Goal: Browse casually: Explore the website without a specific task or goal

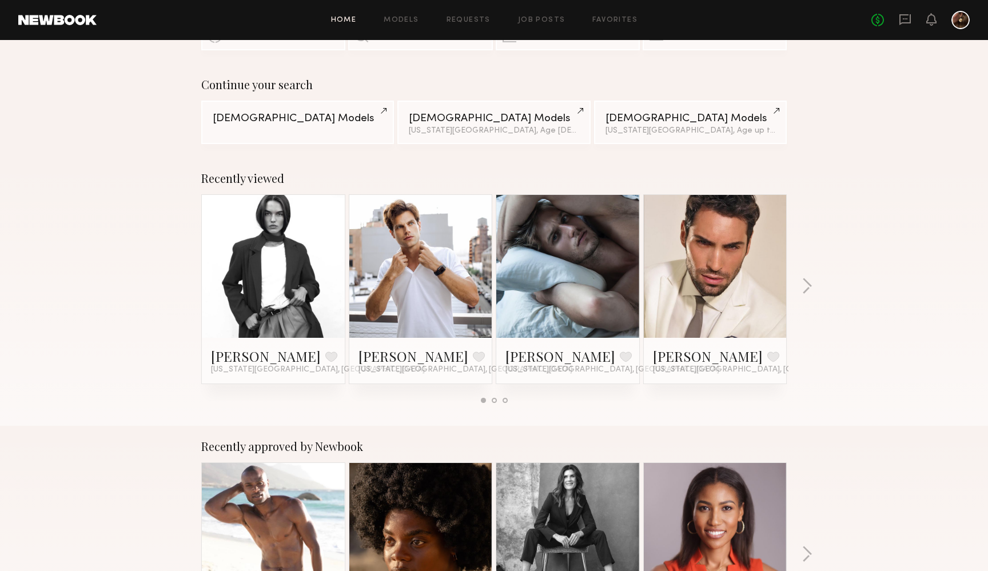
scroll to position [86, 0]
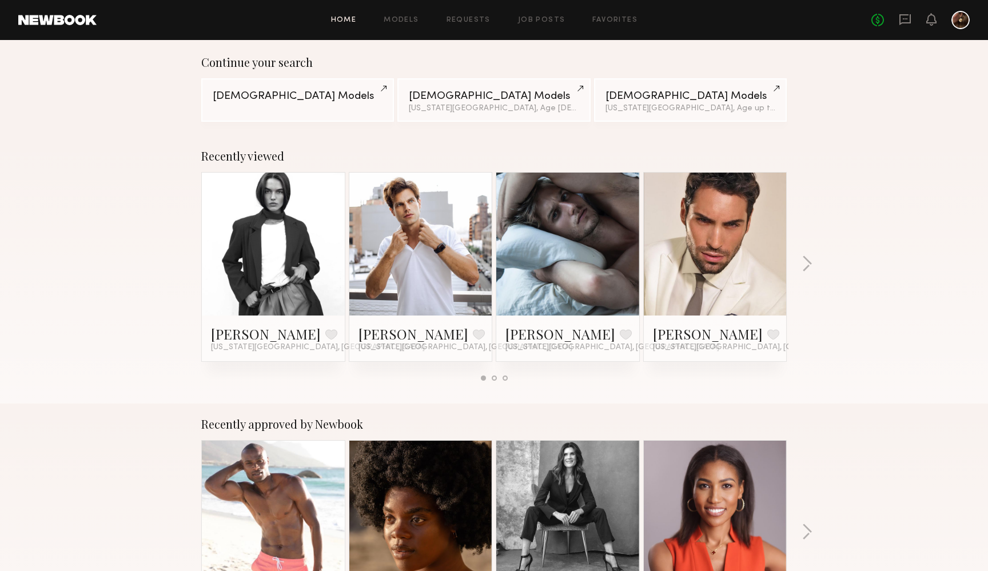
click at [136, 285] on div "Recently viewed Delaney P. Favorite New York City, NY Paul K. Favorite New York…" at bounding box center [494, 269] width 988 height 268
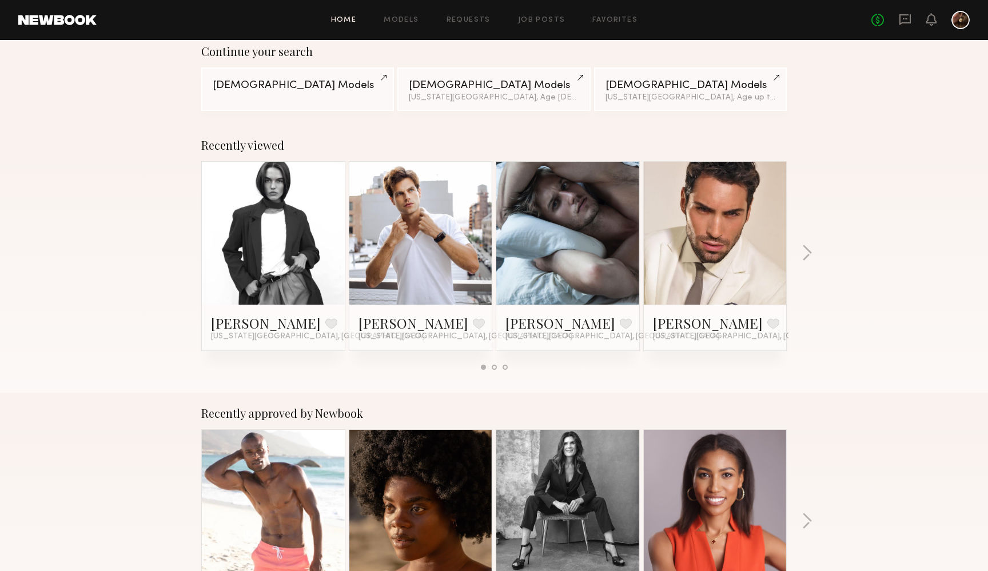
scroll to position [98, 0]
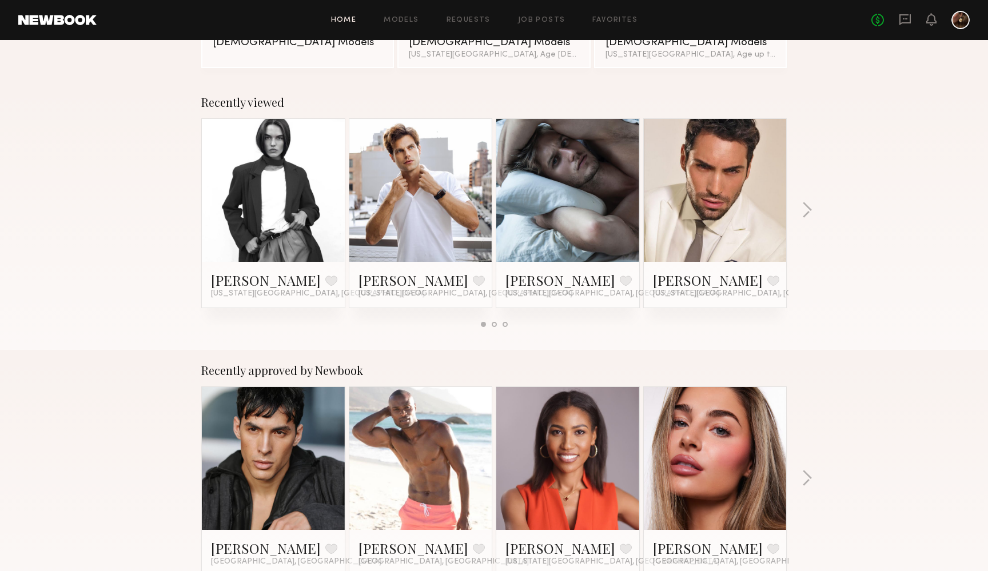
scroll to position [234, 0]
